Goal: Task Accomplishment & Management: Complete application form

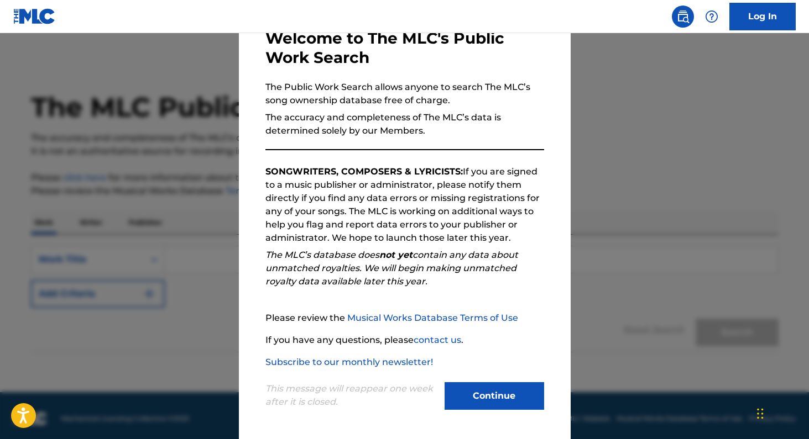
scroll to position [66, 0]
click at [487, 387] on button "Continue" at bounding box center [494, 397] width 100 height 28
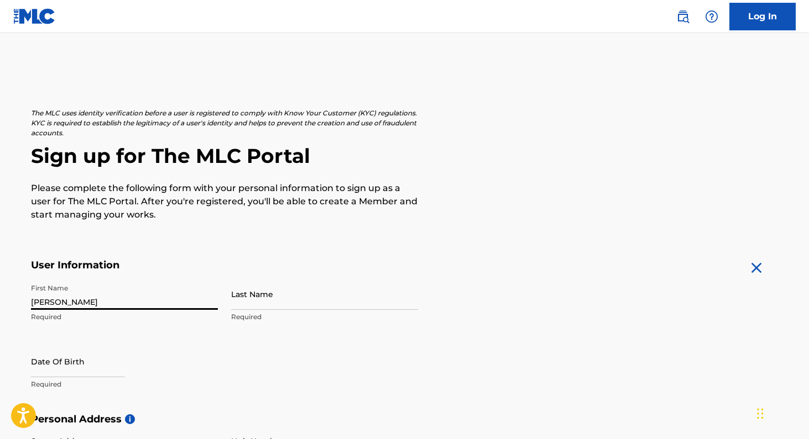
type input "[PERSON_NAME]"
click at [318, 362] on div "First Name [PERSON_NAME] Required Last Name [PERSON_NAME] Required Date Of Birt…" at bounding box center [224, 346] width 387 height 135
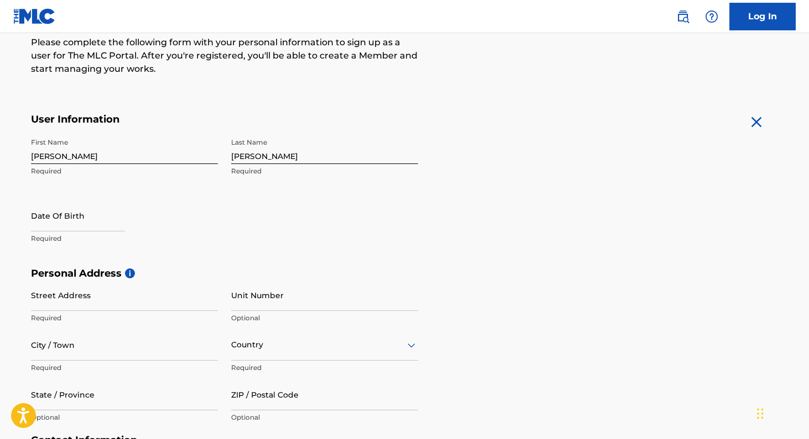
scroll to position [150, 0]
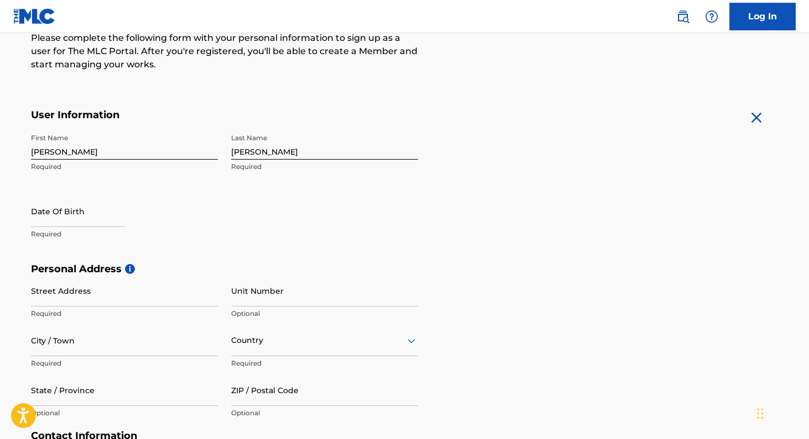
select select "7"
select select "2025"
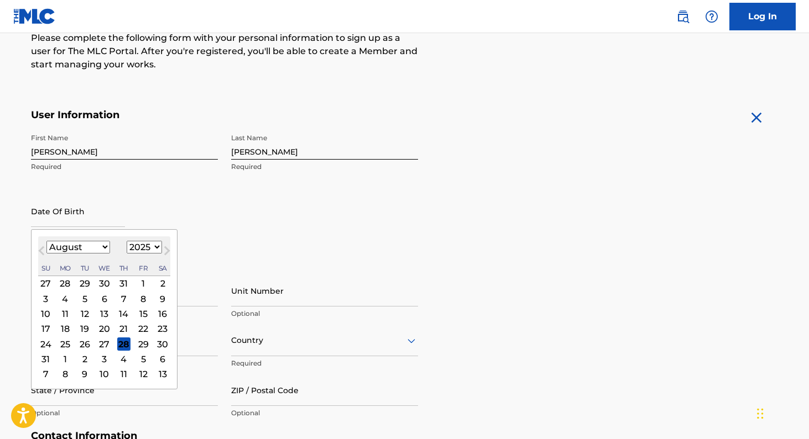
select select "2"
select select "2006"
click at [46, 300] on div "5" at bounding box center [45, 298] width 13 height 13
type input "[DATE]"
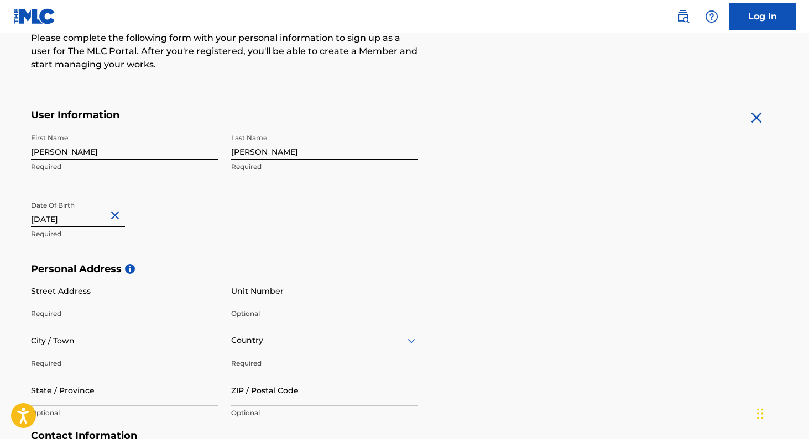
click at [196, 223] on div "Date Of Birth [DEMOGRAPHIC_DATA] Required" at bounding box center [124, 221] width 187 height 50
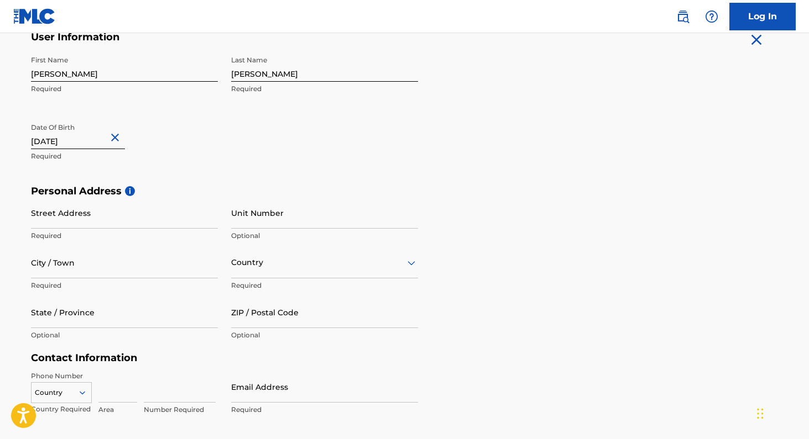
scroll to position [273, 0]
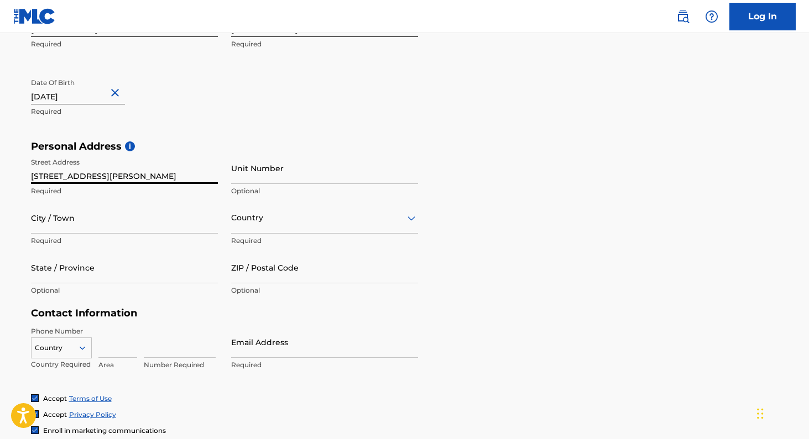
type input "[STREET_ADDRESS][PERSON_NAME]"
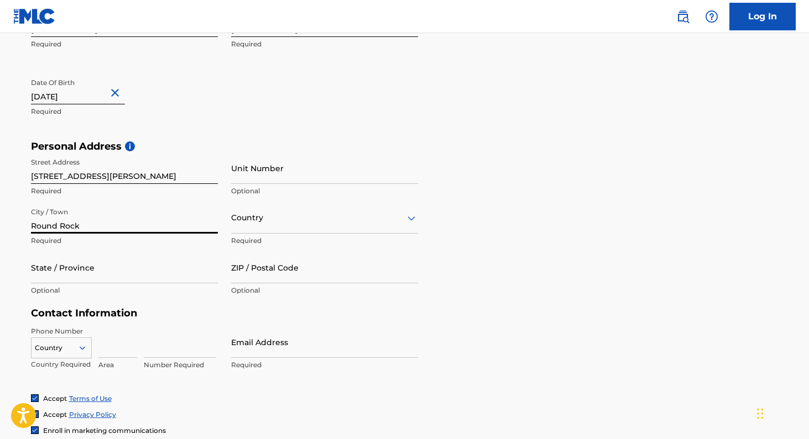
type input "Round Rock"
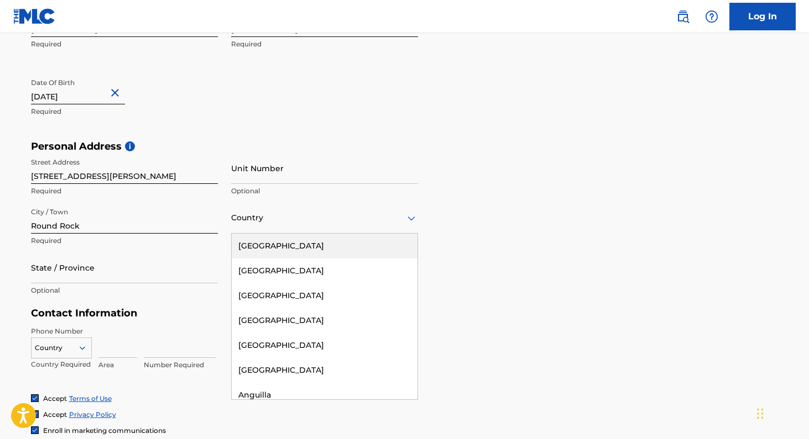
click at [265, 221] on div at bounding box center [324, 218] width 187 height 14
click at [332, 239] on div "[GEOGRAPHIC_DATA]" at bounding box center [325, 246] width 186 height 25
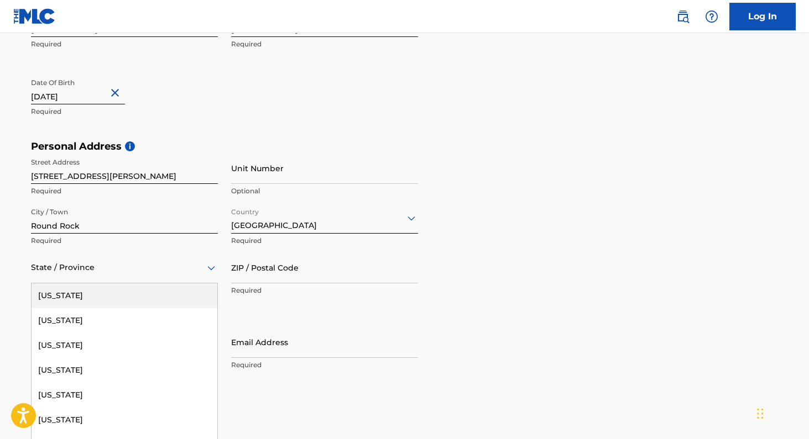
click at [184, 270] on div "State / Province" at bounding box center [124, 268] width 187 height 32
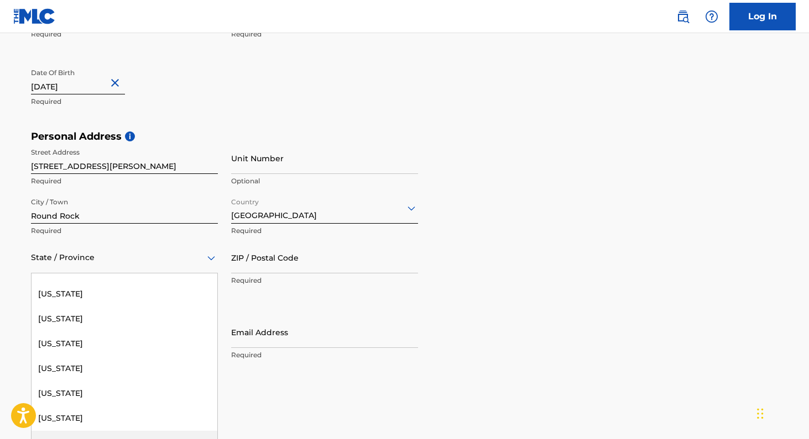
scroll to position [1161, 0]
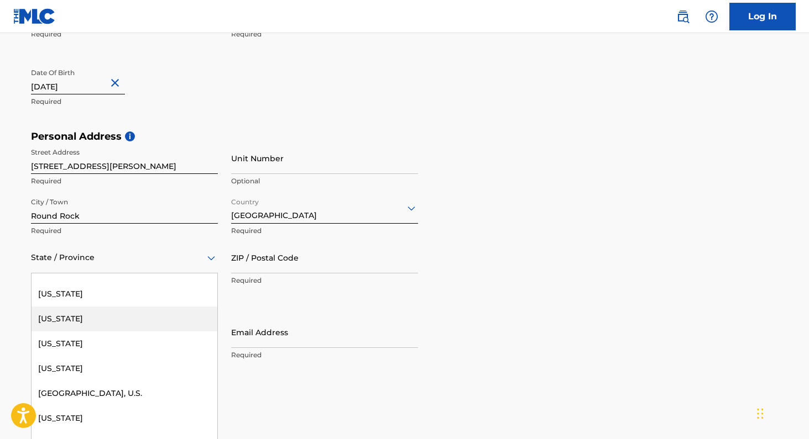
click at [107, 310] on div "[US_STATE]" at bounding box center [125, 319] width 186 height 25
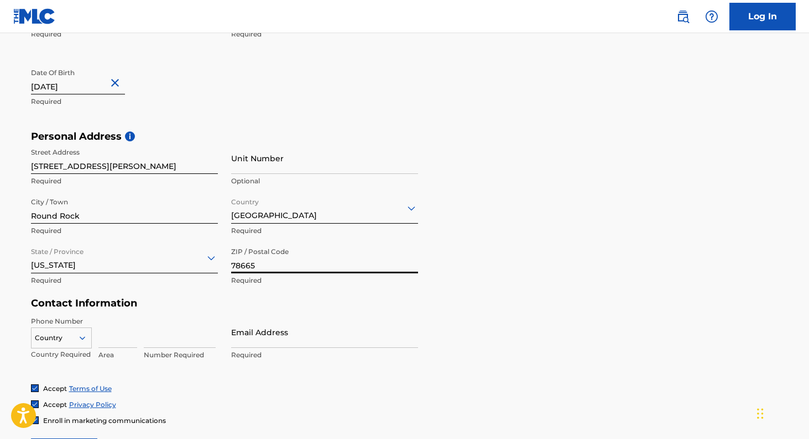
type input "78665"
click at [508, 318] on form "User Information First Name [PERSON_NAME] Required Last Name [PERSON_NAME] Requ…" at bounding box center [404, 221] width 747 height 490
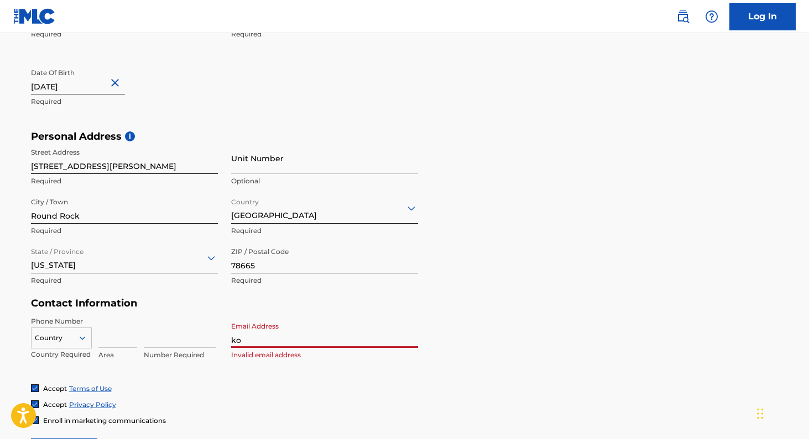
type input "k"
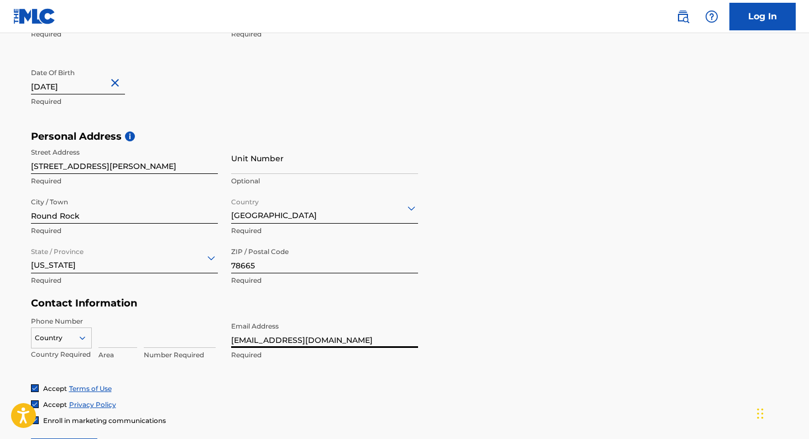
type input "[EMAIL_ADDRESS][DOMAIN_NAME]"
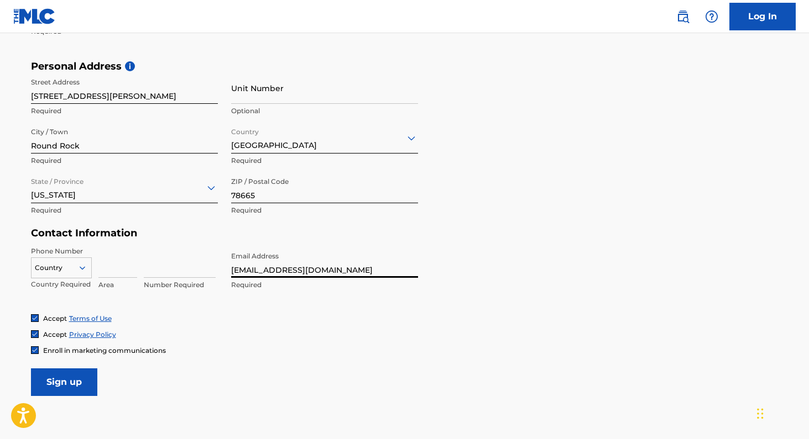
click at [78, 274] on div "Country" at bounding box center [61, 266] width 61 height 17
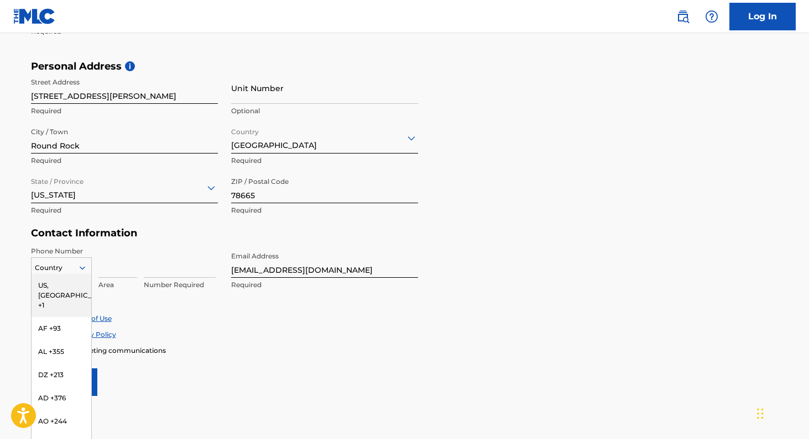
click at [66, 285] on div "US, [GEOGRAPHIC_DATA] +1" at bounding box center [62, 295] width 60 height 43
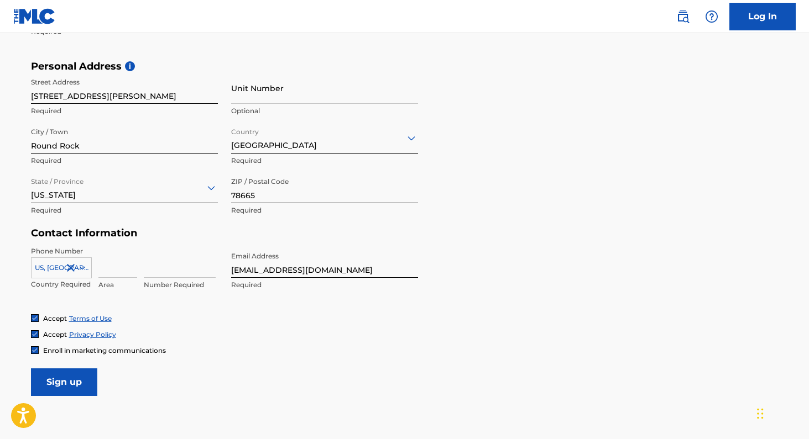
click at [111, 270] on input at bounding box center [117, 263] width 39 height 32
type input "956"
click at [160, 368] on form "User Information First Name [PERSON_NAME] Required Last Name [PERSON_NAME] Requ…" at bounding box center [404, 151] width 747 height 490
click at [199, 327] on div "Accept Terms of Use Accept Privacy Policy Enroll in marketing communications" at bounding box center [404, 334] width 747 height 41
click at [194, 270] on input "9565408439" at bounding box center [180, 263] width 72 height 32
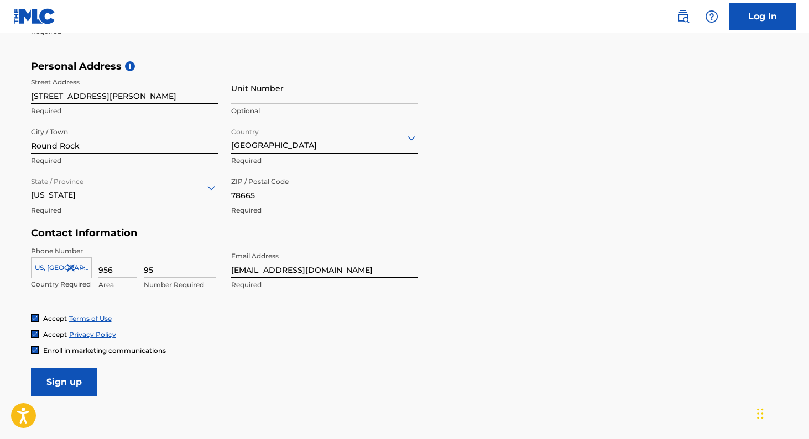
type input "9"
click at [177, 366] on form "User Information First Name [PERSON_NAME] Required Last Name [PERSON_NAME] Requ…" at bounding box center [404, 151] width 747 height 490
click at [198, 271] on input "9565408439" at bounding box center [180, 263] width 72 height 32
type input "9"
type input "5408439"
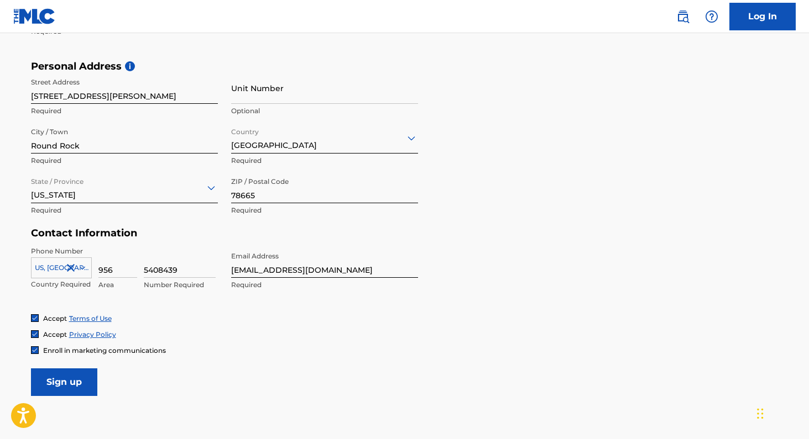
click at [203, 348] on div "Enroll in marketing communications" at bounding box center [404, 350] width 747 height 9
click at [76, 379] on input "Sign up" at bounding box center [64, 383] width 66 height 28
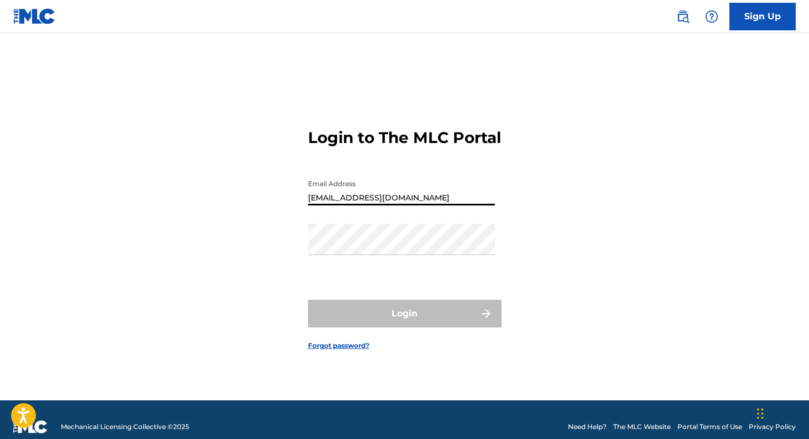
type input "[EMAIL_ADDRESS][DOMAIN_NAME]"
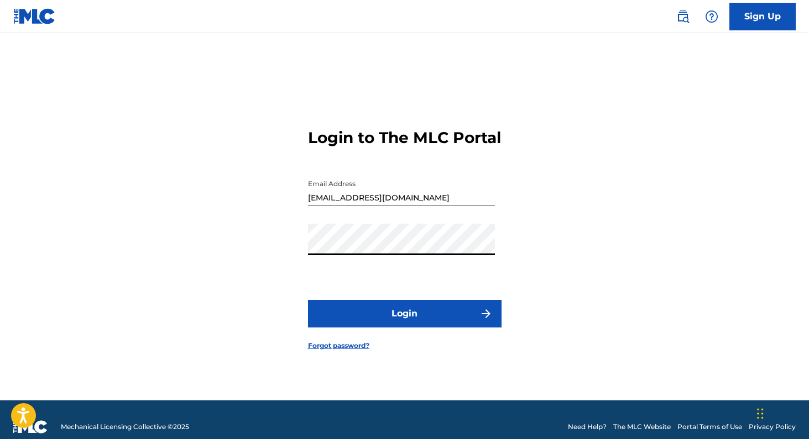
click at [404, 323] on button "Login" at bounding box center [404, 314] width 193 height 28
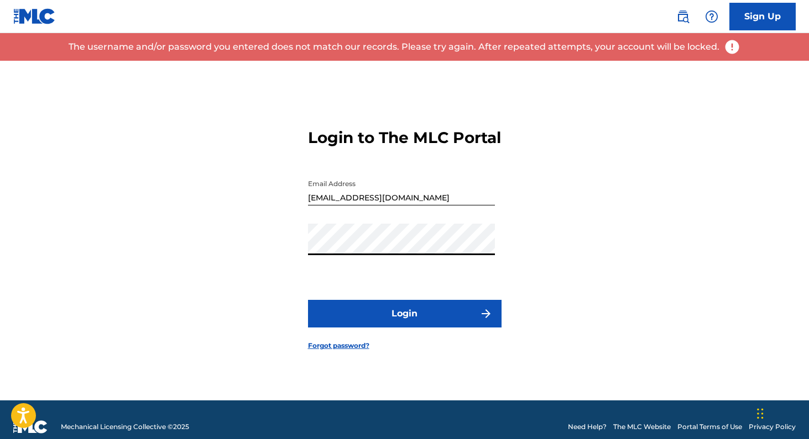
click at [358, 314] on button "Login" at bounding box center [404, 314] width 193 height 28
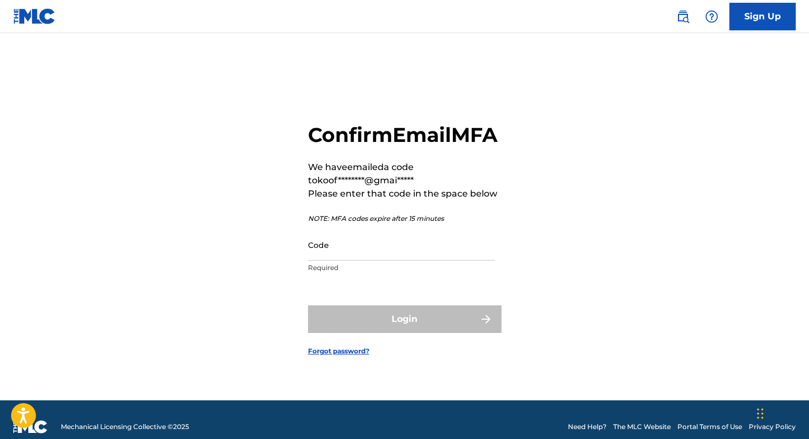
click at [362, 261] on input "Code" at bounding box center [401, 245] width 187 height 32
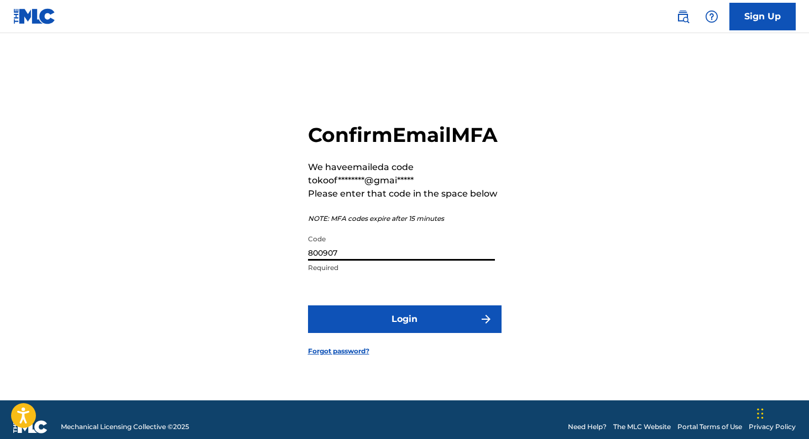
type input "800907"
click at [404, 332] on button "Login" at bounding box center [404, 320] width 193 height 28
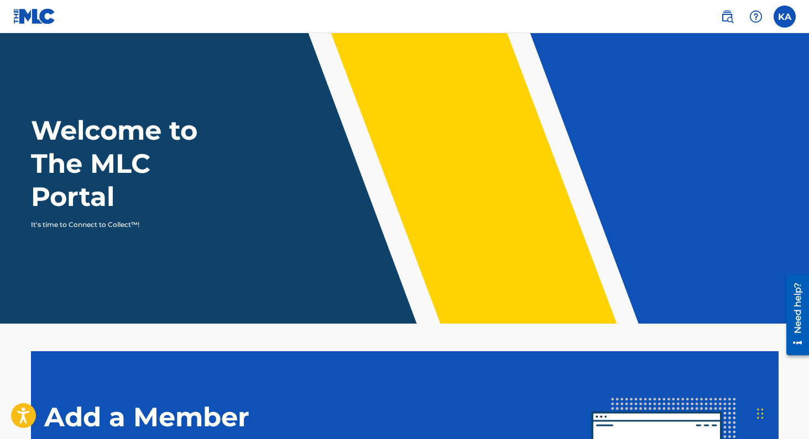
click at [791, 16] on label at bounding box center [784, 17] width 22 height 22
click at [784, 17] on input "KA Kenneth Omar Abreu Lebron koofficial00@gmail.com Profile Log out" at bounding box center [784, 17] width 0 height 0
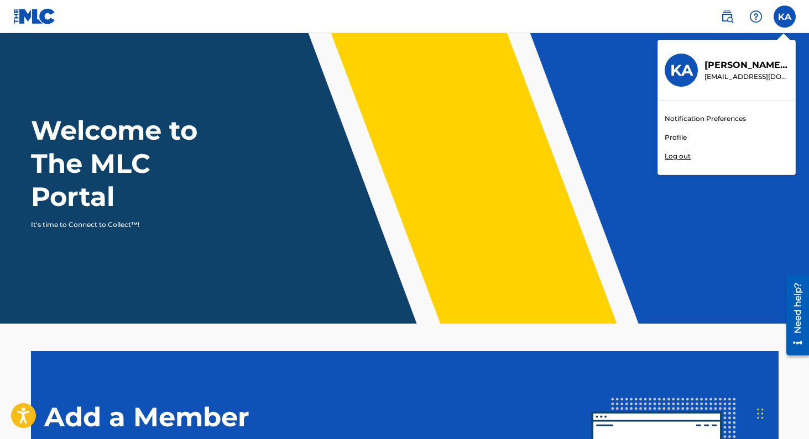
click at [682, 135] on link "Profile" at bounding box center [675, 138] width 22 height 10
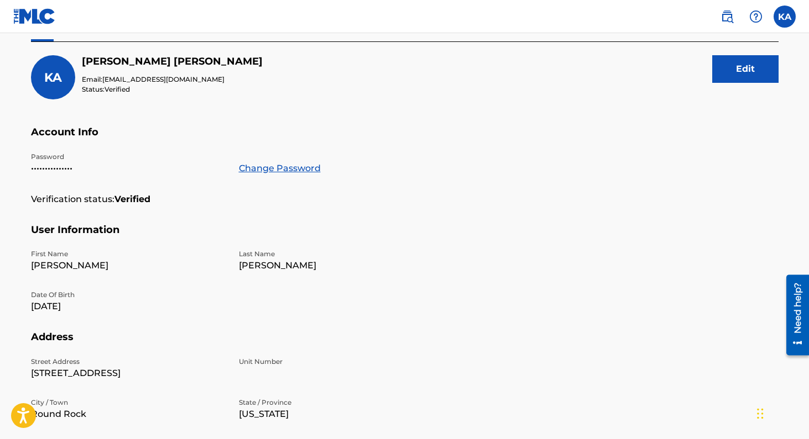
scroll to position [109, 0]
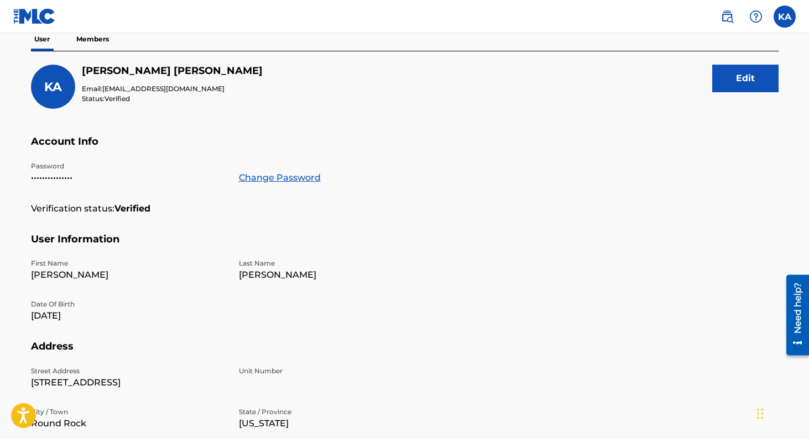
click at [753, 72] on button "Edit" at bounding box center [745, 79] width 66 height 28
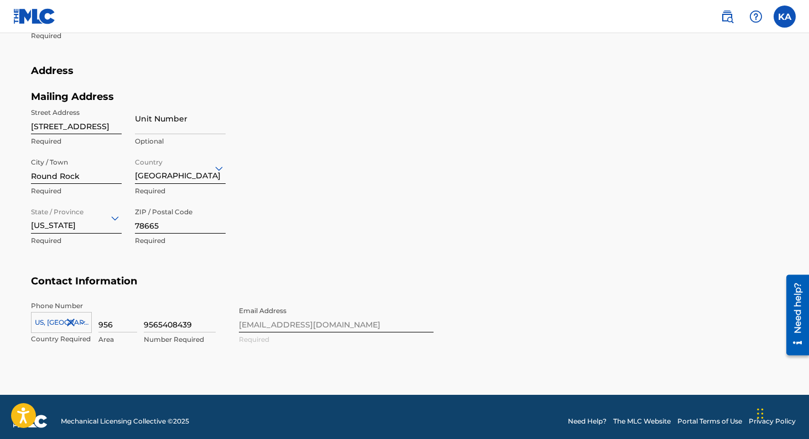
scroll to position [442, 0]
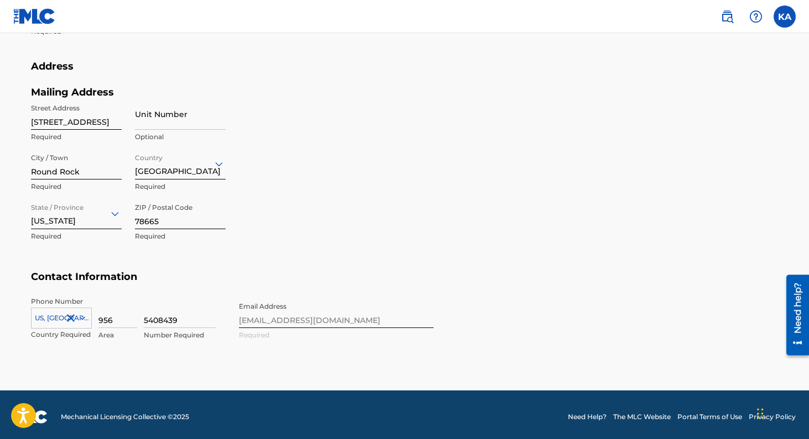
type input "5408439"
click at [322, 287] on h5 "Contact Information" at bounding box center [404, 284] width 747 height 26
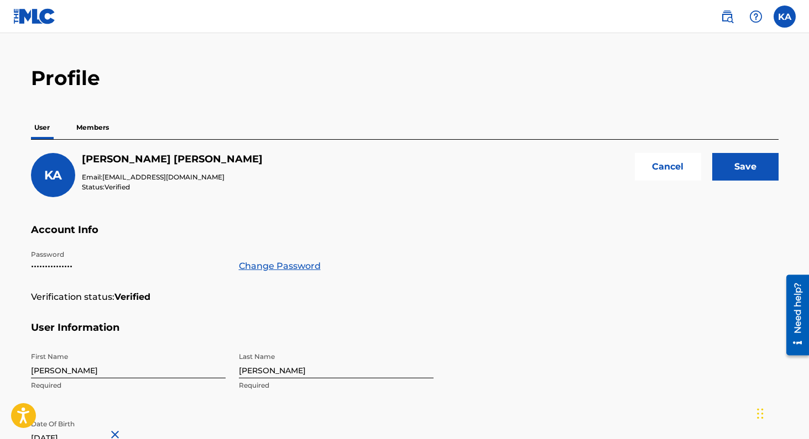
scroll to position [19, 0]
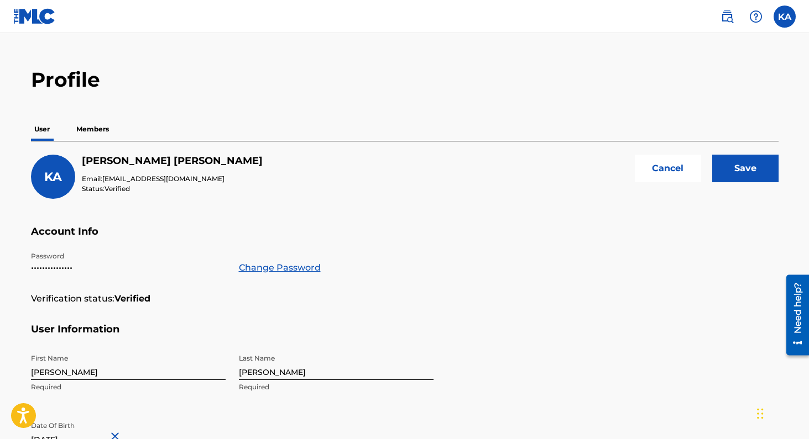
click at [761, 170] on input "Save" at bounding box center [745, 169] width 66 height 28
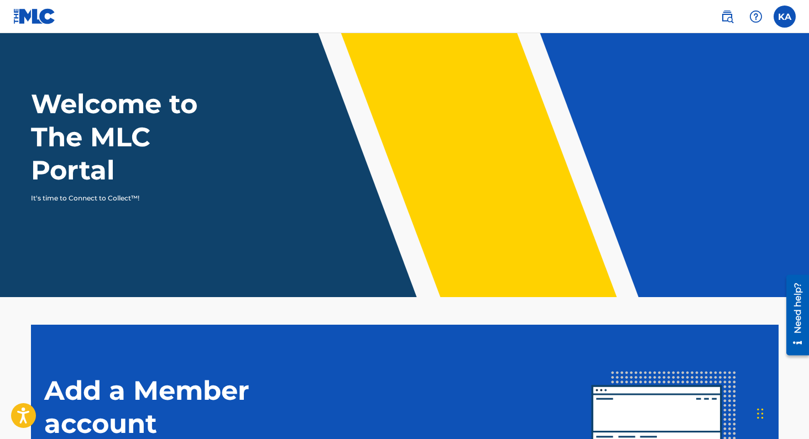
scroll to position [22, 0]
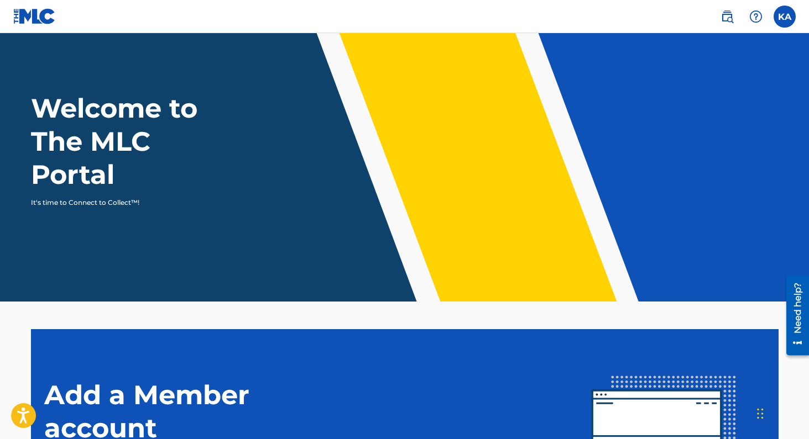
click at [792, 14] on label at bounding box center [784, 17] width 22 height 22
click at [784, 17] on input "KA Kenneth Omar Abreu Lebron koofficial00@gmail.com Notification Preferences Pr…" at bounding box center [784, 17] width 0 height 0
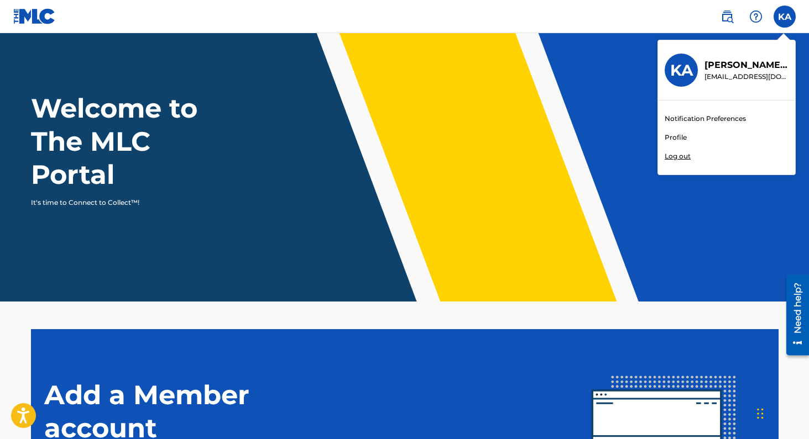
click at [675, 137] on link "Profile" at bounding box center [675, 138] width 22 height 10
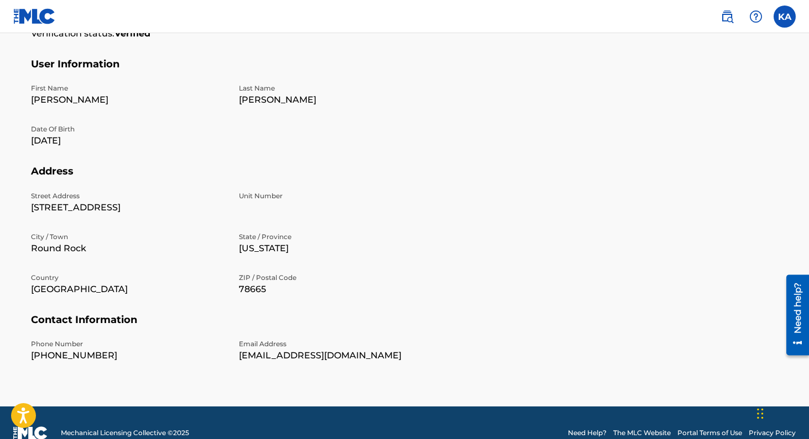
scroll to position [293, 0]
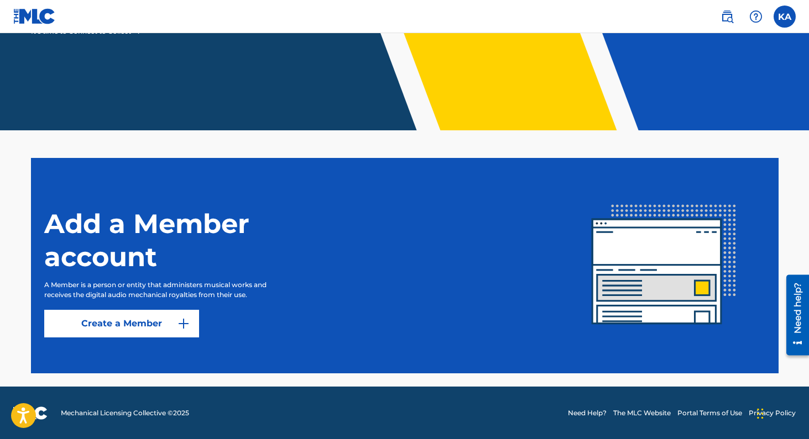
scroll to position [195, 0]
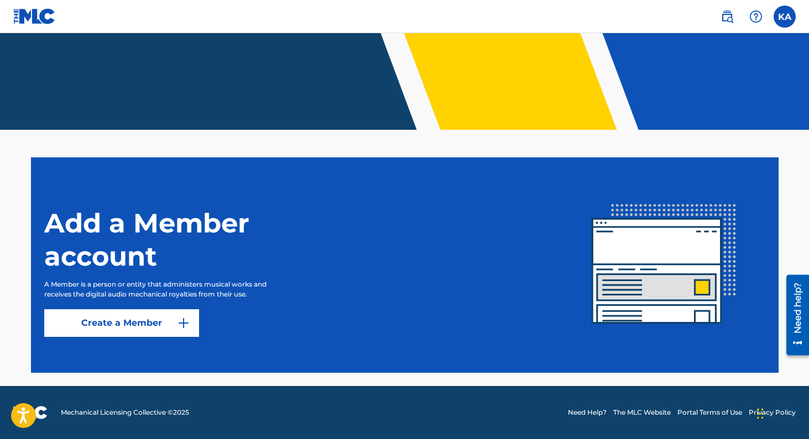
click at [124, 328] on link "Create a Member" at bounding box center [121, 324] width 155 height 28
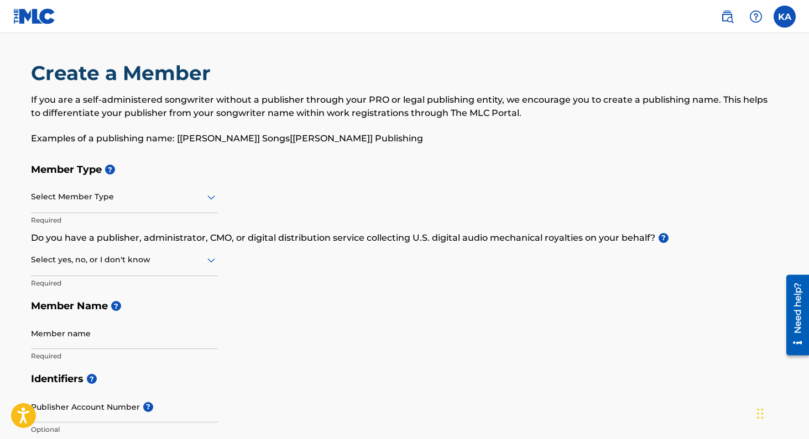
click at [117, 196] on div at bounding box center [124, 197] width 187 height 14
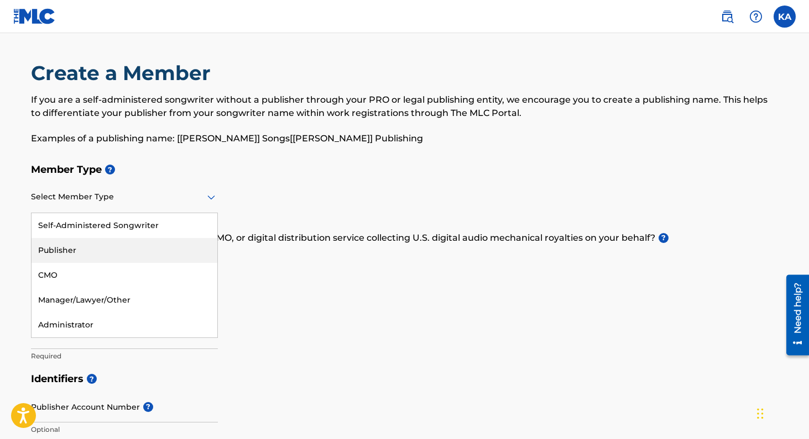
click at [74, 247] on div "Publisher" at bounding box center [125, 250] width 186 height 25
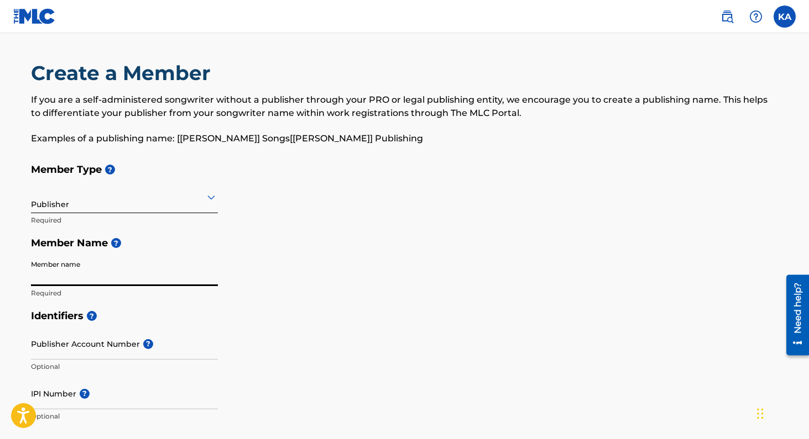
click at [99, 305] on h5 "Identifiers ?" at bounding box center [404, 317] width 747 height 24
click at [82, 277] on input "Member name" at bounding box center [124, 271] width 187 height 32
click at [138, 221] on p "Required" at bounding box center [124, 221] width 187 height 10
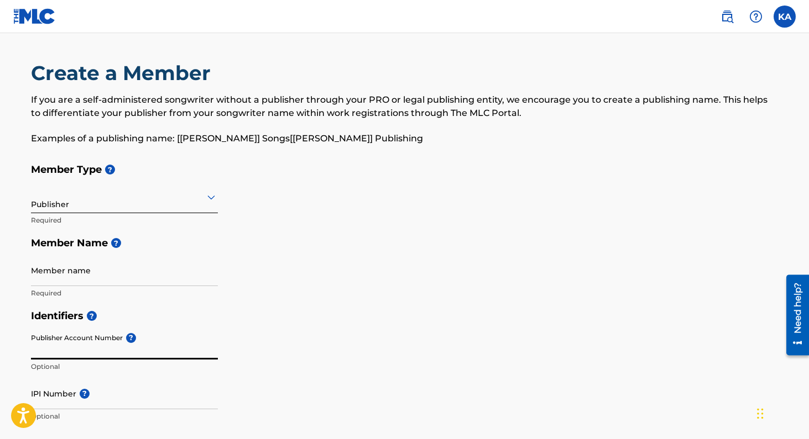
click at [71, 341] on input "Publisher Account Number ?" at bounding box center [124, 344] width 187 height 32
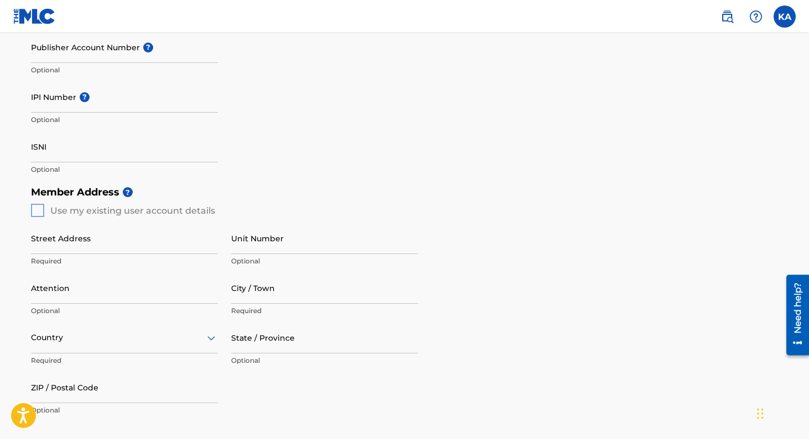
scroll to position [359, 0]
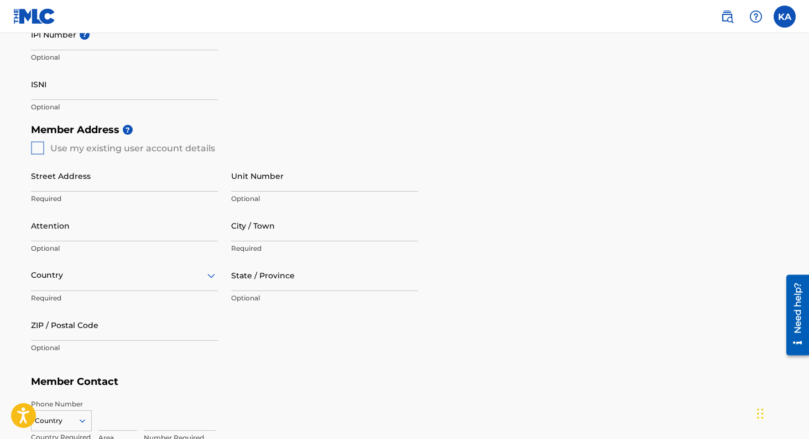
click at [41, 146] on div "Member Address ? Use my existing user account details Street Address Required U…" at bounding box center [404, 244] width 747 height 253
click at [39, 145] on div "Member Address ? Use my existing user account details Street Address Required U…" at bounding box center [404, 244] width 747 height 253
click at [40, 148] on div "Member Address ? Use my existing user account details Street Address Required U…" at bounding box center [404, 244] width 747 height 253
click at [141, 428] on div "Country Country Required Area Number Required" at bounding box center [404, 425] width 747 height 50
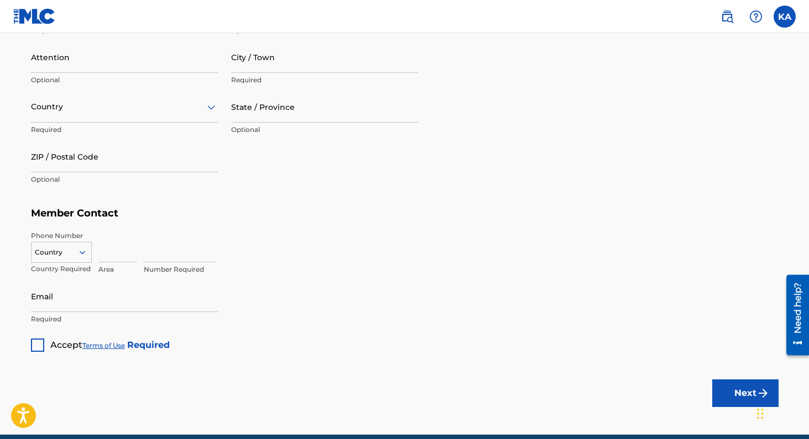
scroll to position [540, 0]
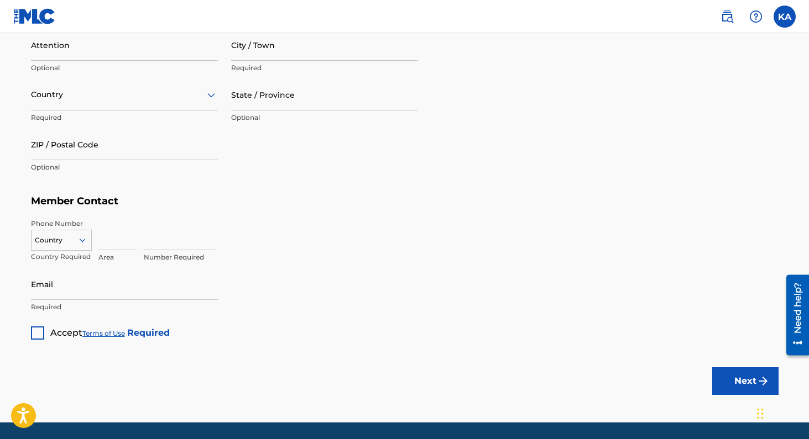
click at [36, 336] on div at bounding box center [37, 333] width 13 height 13
click at [715, 379] on button "Next" at bounding box center [745, 382] width 66 height 28
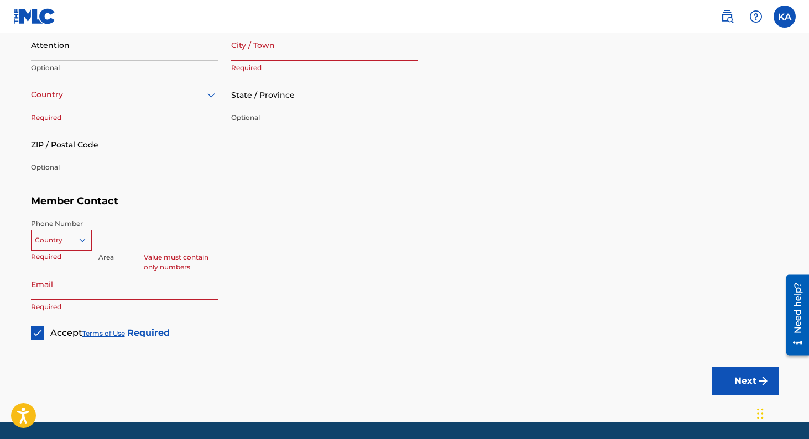
scroll to position [59, 0]
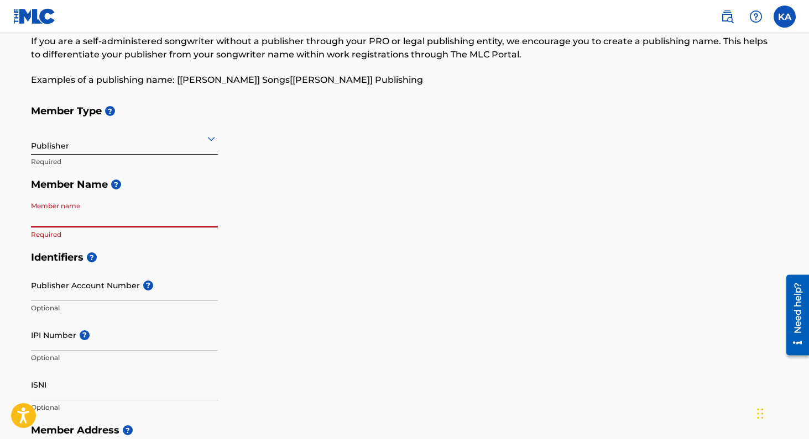
click at [296, 142] on div "Member Type ? Publisher Required Member Name ? Member name Required" at bounding box center [404, 173] width 747 height 146
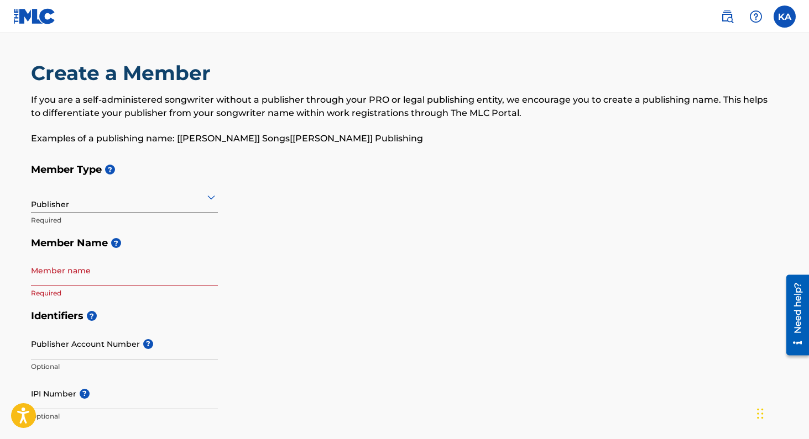
scroll to position [0, 0]
click at [65, 280] on input "Member name" at bounding box center [124, 271] width 187 height 32
click at [181, 195] on div at bounding box center [124, 197] width 187 height 14
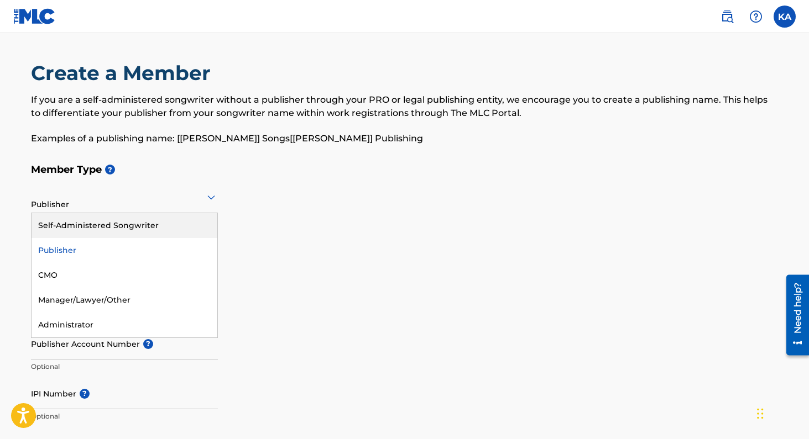
click at [124, 231] on div "Self-Administered Songwriter" at bounding box center [125, 225] width 186 height 25
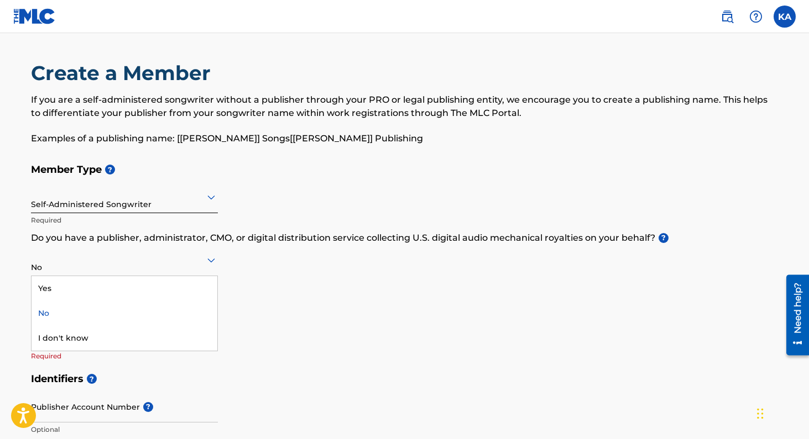
click at [214, 262] on icon at bounding box center [211, 260] width 13 height 13
click at [193, 280] on div "Yes" at bounding box center [125, 288] width 186 height 25
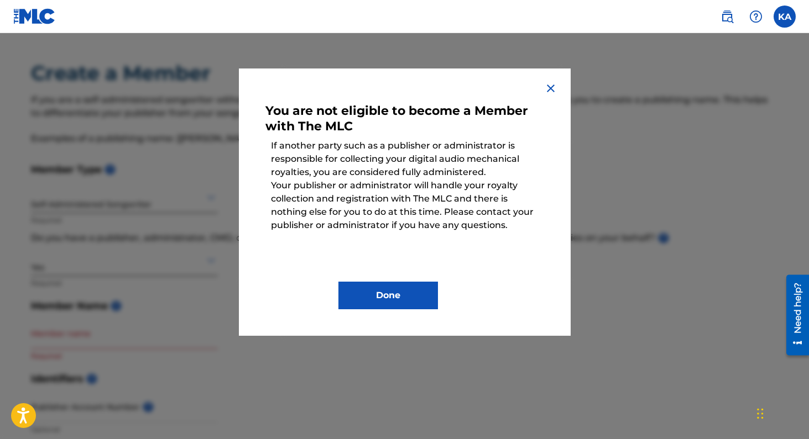
click at [390, 290] on button "Done" at bounding box center [388, 296] width 100 height 28
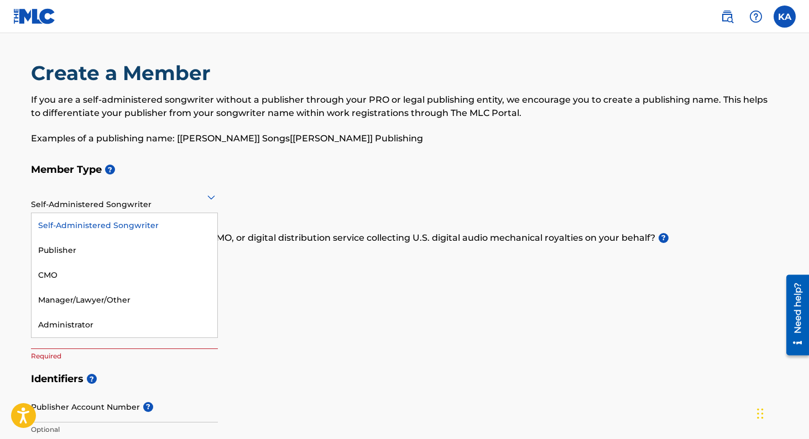
click at [149, 203] on div at bounding box center [124, 197] width 187 height 14
click at [127, 244] on div "Publisher" at bounding box center [125, 250] width 186 height 25
